Goal: Entertainment & Leisure: Consume media (video, audio)

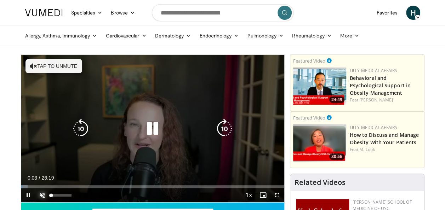
click at [41, 193] on span "Video Player" at bounding box center [42, 195] width 14 height 14
